Goal: Transaction & Acquisition: Purchase product/service

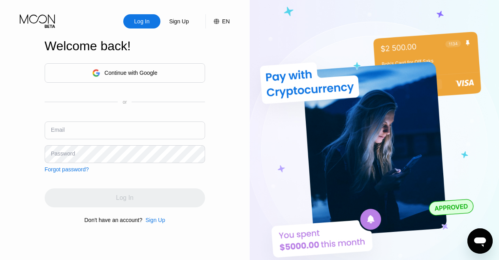
type input "mbahreini1993@gmail.com"
click at [127, 183] on div "Continue with Google or Email mbahreini1993@gmail.com Password Forgot password?…" at bounding box center [125, 143] width 160 height 160
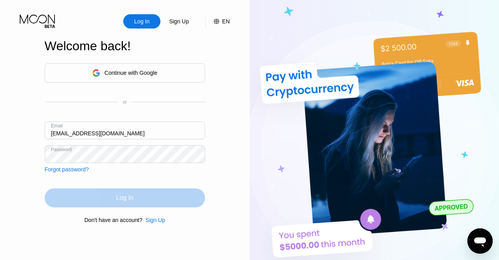
drag, startPoint x: 142, startPoint y: 202, endPoint x: 137, endPoint y: 198, distance: 6.5
click at [140, 202] on div "Log In" at bounding box center [125, 197] width 160 height 19
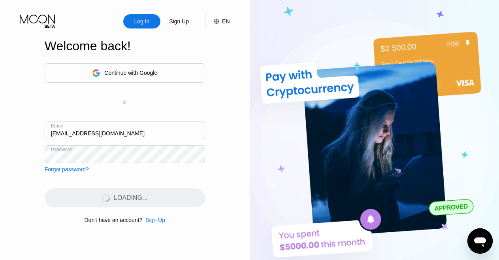
click at [149, 180] on div "Continue with Google or Email mbahreini1993@gmail.com Password Forgot password?…" at bounding box center [125, 143] width 160 height 160
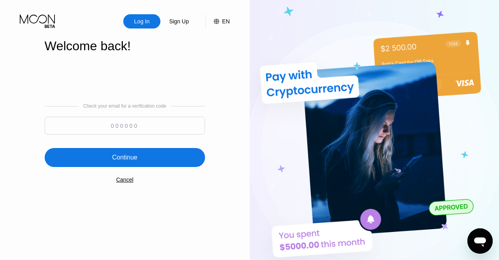
click at [123, 183] on div "Cancel" at bounding box center [124, 179] width 17 height 6
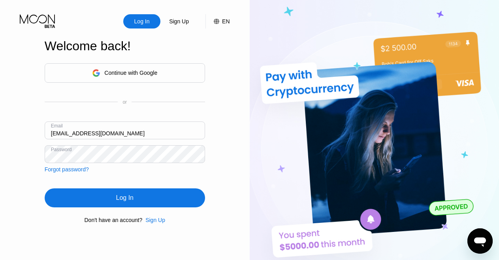
click at [113, 74] on div "Continue with Google" at bounding box center [130, 73] width 53 height 6
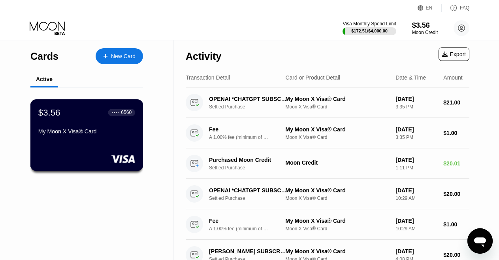
click at [121, 134] on div "My Moon X Visa® Card" at bounding box center [86, 131] width 97 height 6
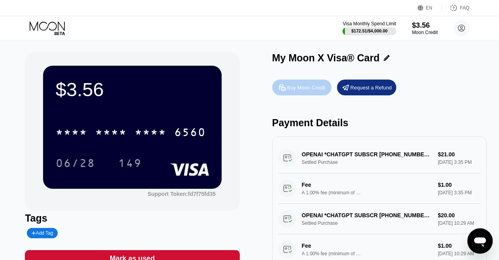
click at [315, 89] on div "Buy Moon Credit" at bounding box center [306, 87] width 38 height 7
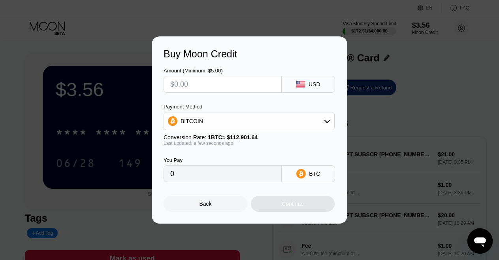
click at [193, 85] on input "text" at bounding box center [222, 84] width 105 height 16
type input "$20"
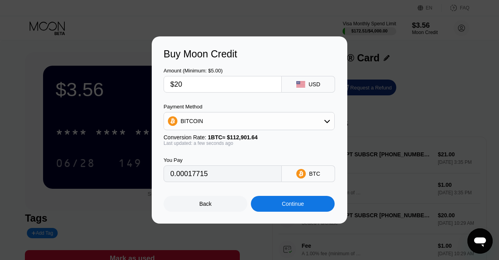
type input "0.00017715"
type input "$20"
click at [196, 126] on div "BITCOIN" at bounding box center [249, 121] width 170 height 16
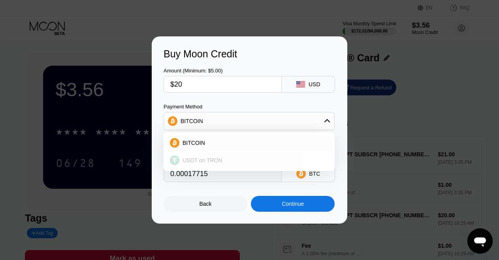
click at [191, 162] on span "USDT on TRON" at bounding box center [203, 160] width 40 height 6
type input "20.20"
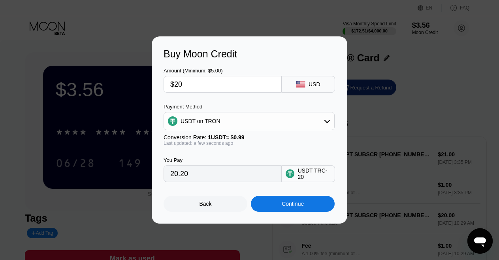
click at [274, 204] on div "Continue" at bounding box center [293, 204] width 84 height 16
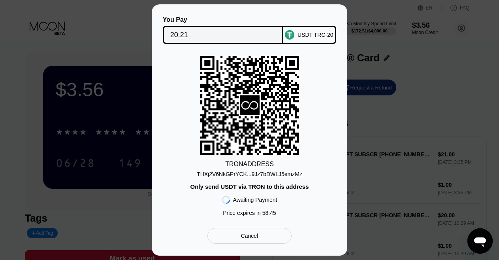
click at [177, 183] on div "TRON ADDRESS THXj2V6NkGPrYCK...9Jz7bDWLJ5emzMz Only send USDT via TRON to this …" at bounding box center [250, 138] width 172 height 164
click at [251, 174] on div "THXj2V6NkGPrYCK...9Jz7bDWLJ5emzMz" at bounding box center [250, 174] width 106 height 6
click at [258, 175] on div "THXj2V6NkGPrYCK...9Jz7bDWLJ5emzMz" at bounding box center [250, 174] width 106 height 6
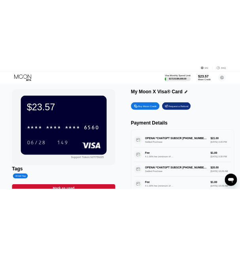
scroll to position [40, 0]
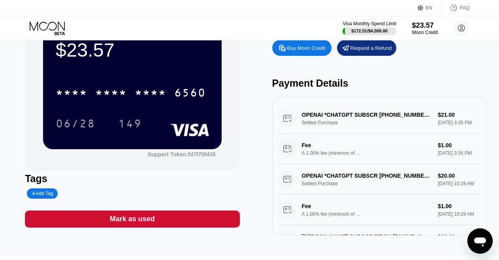
click at [182, 225] on div "Mark as used" at bounding box center [132, 218] width 215 height 17
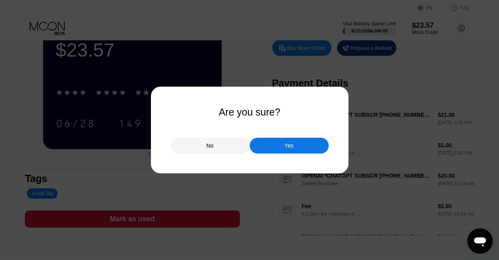
click at [258, 179] on div at bounding box center [253, 130] width 506 height 260
click at [222, 145] on div "No" at bounding box center [210, 146] width 79 height 16
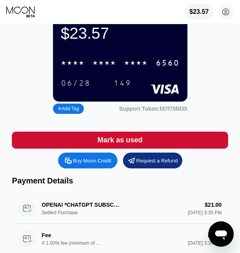
click at [113, 66] on div "* * * *" at bounding box center [104, 63] width 24 height 9
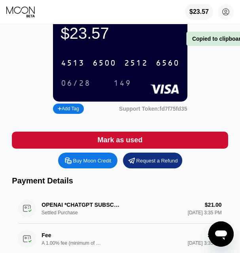
click at [137, 68] on div "2512" at bounding box center [136, 63] width 24 height 9
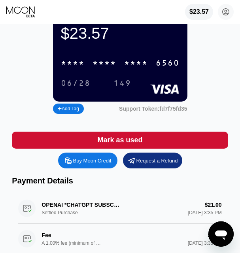
click at [134, 67] on div "* * * *" at bounding box center [136, 63] width 24 height 9
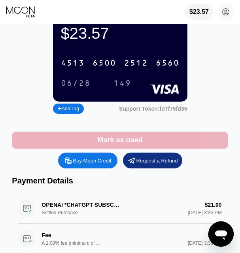
click at [143, 149] on div "Mark as used" at bounding box center [120, 140] width 216 height 17
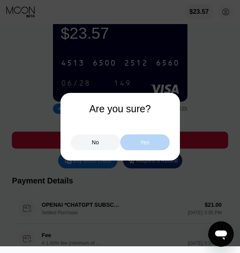
click at [143, 141] on div "Yes" at bounding box center [144, 142] width 9 height 7
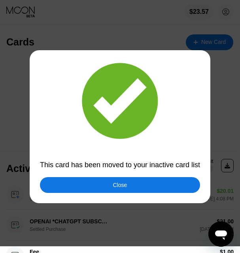
click at [105, 183] on div "Close" at bounding box center [120, 185] width 160 height 16
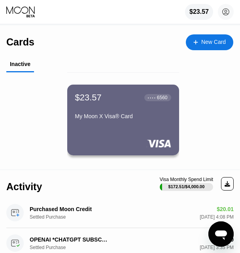
click at [198, 88] on div "$23.57 ● ● ● ● 6560 My Moon X Visa® Card" at bounding box center [122, 123] width 233 height 87
click at [130, 123] on div "My Moon X Visa® Card" at bounding box center [123, 117] width 96 height 9
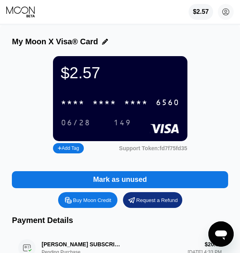
click at [185, 187] on div "Mark as unused" at bounding box center [120, 179] width 216 height 17
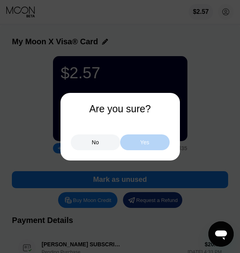
click at [151, 143] on div "Yes" at bounding box center [144, 142] width 49 height 16
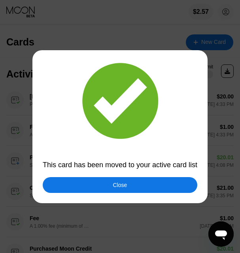
click at [121, 181] on div "Close" at bounding box center [120, 185] width 155 height 16
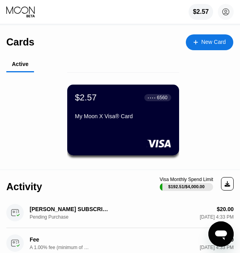
click at [223, 91] on div "$2.57 ● ● ● ● 6560 My Moon X Visa® Card" at bounding box center [122, 123] width 233 height 87
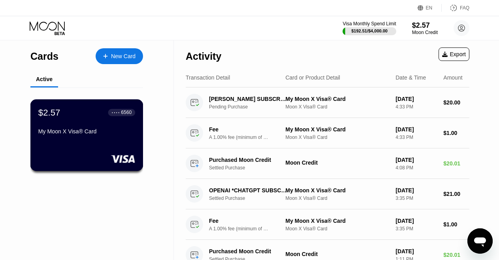
click at [105, 145] on div "$2.57 ● ● ● ● 6560 My Moon X Visa® Card" at bounding box center [86, 135] width 113 height 72
